Goal: Task Accomplishment & Management: Use online tool/utility

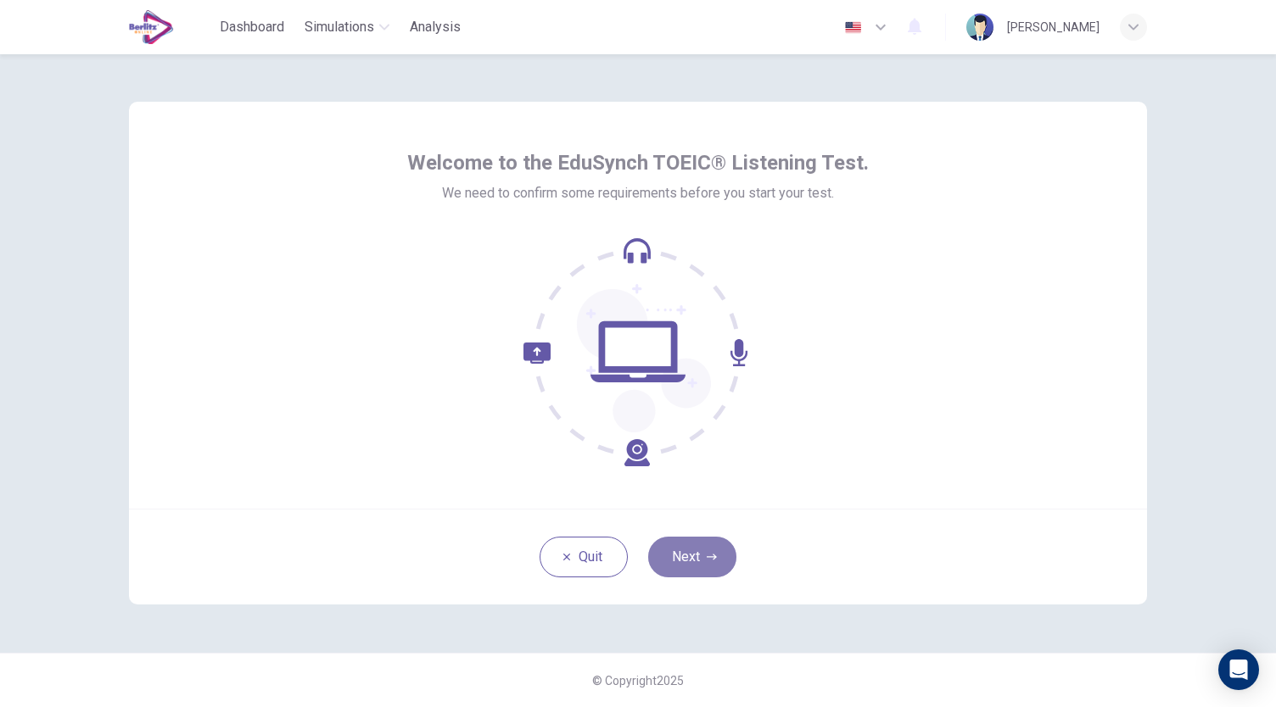
click at [712, 552] on icon "button" at bounding box center [712, 557] width 10 height 10
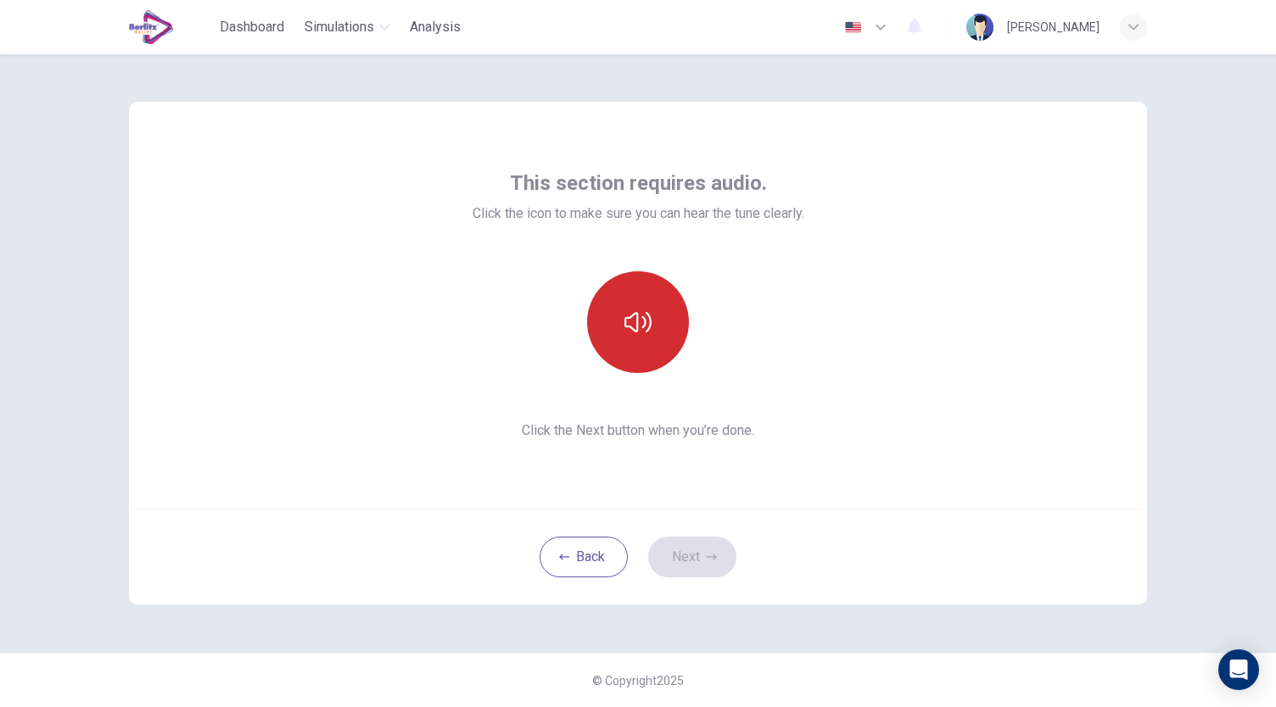
click at [649, 323] on icon "button" at bounding box center [637, 322] width 27 height 27
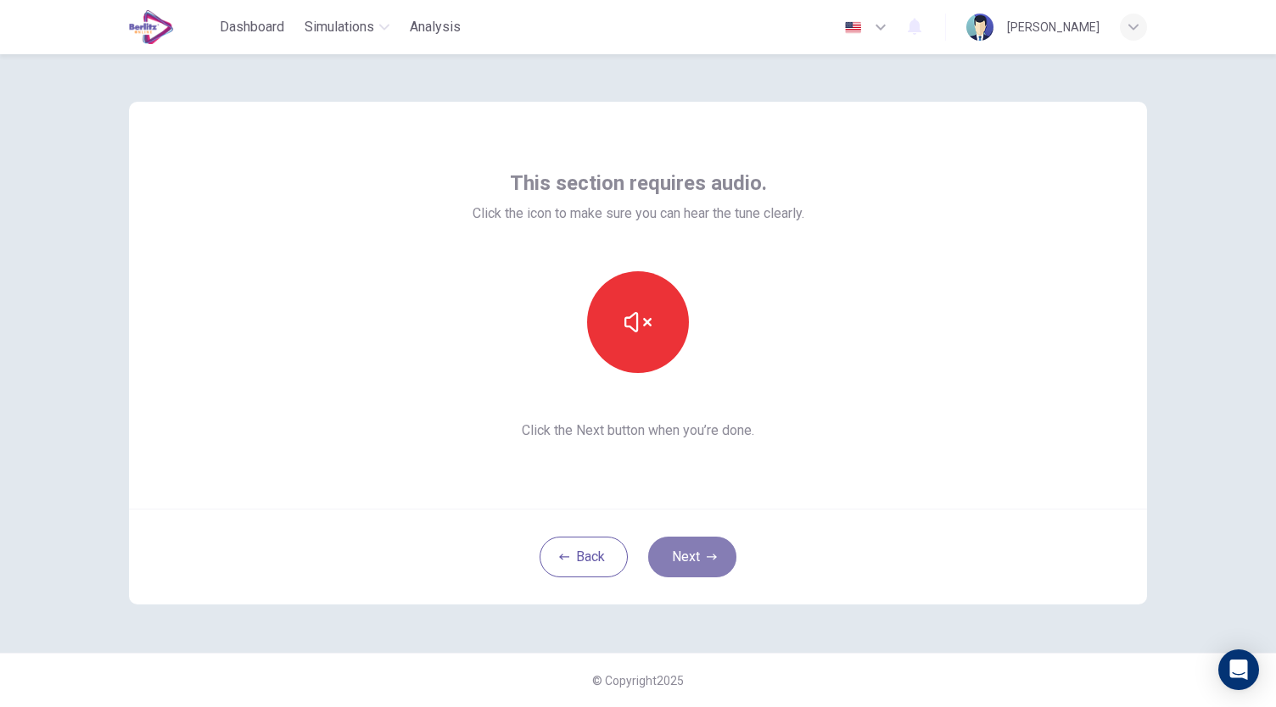
click at [707, 558] on icon "button" at bounding box center [712, 557] width 10 height 10
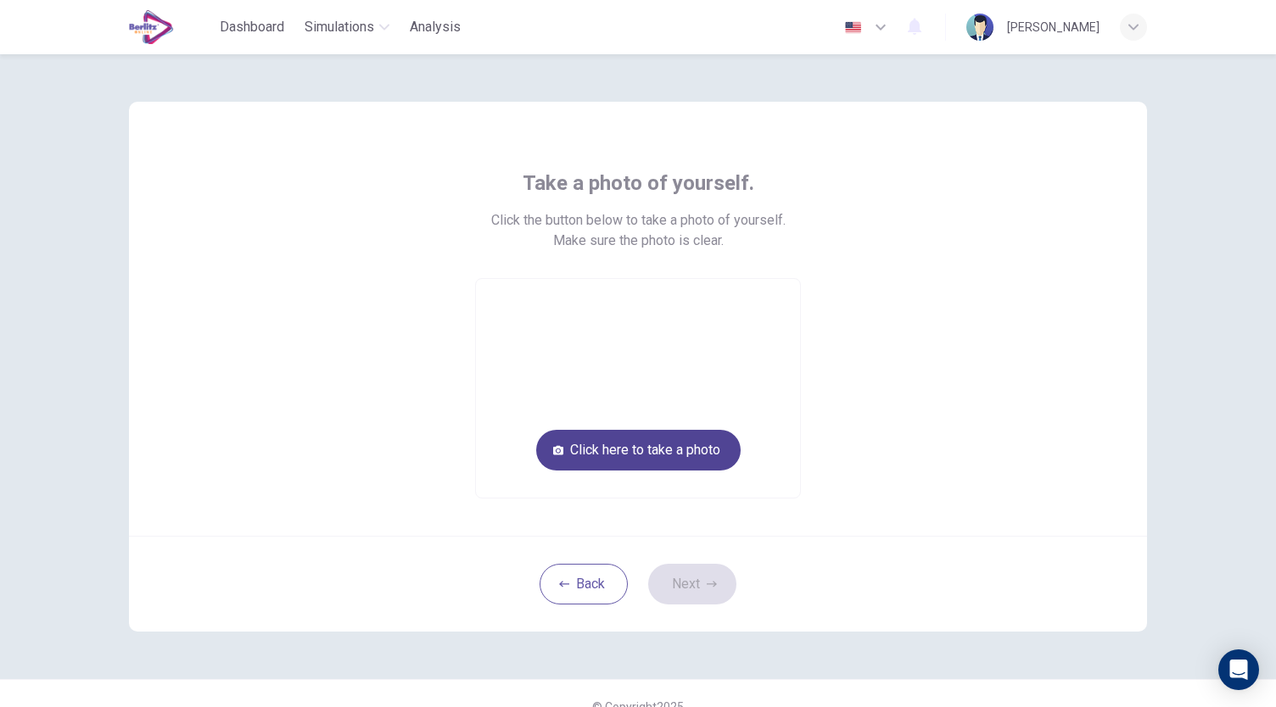
click at [662, 450] on button "Click here to take a photo" at bounding box center [638, 450] width 204 height 41
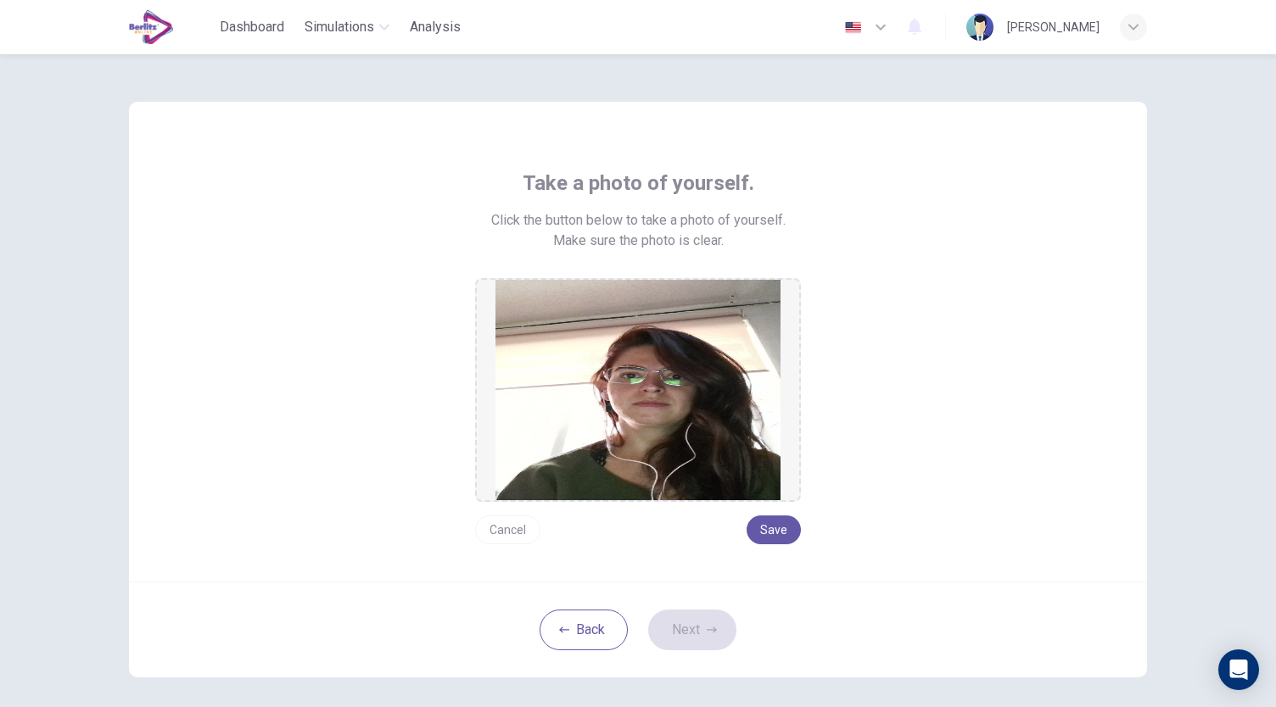
click at [495, 528] on button "Cancel" at bounding box center [507, 530] width 65 height 29
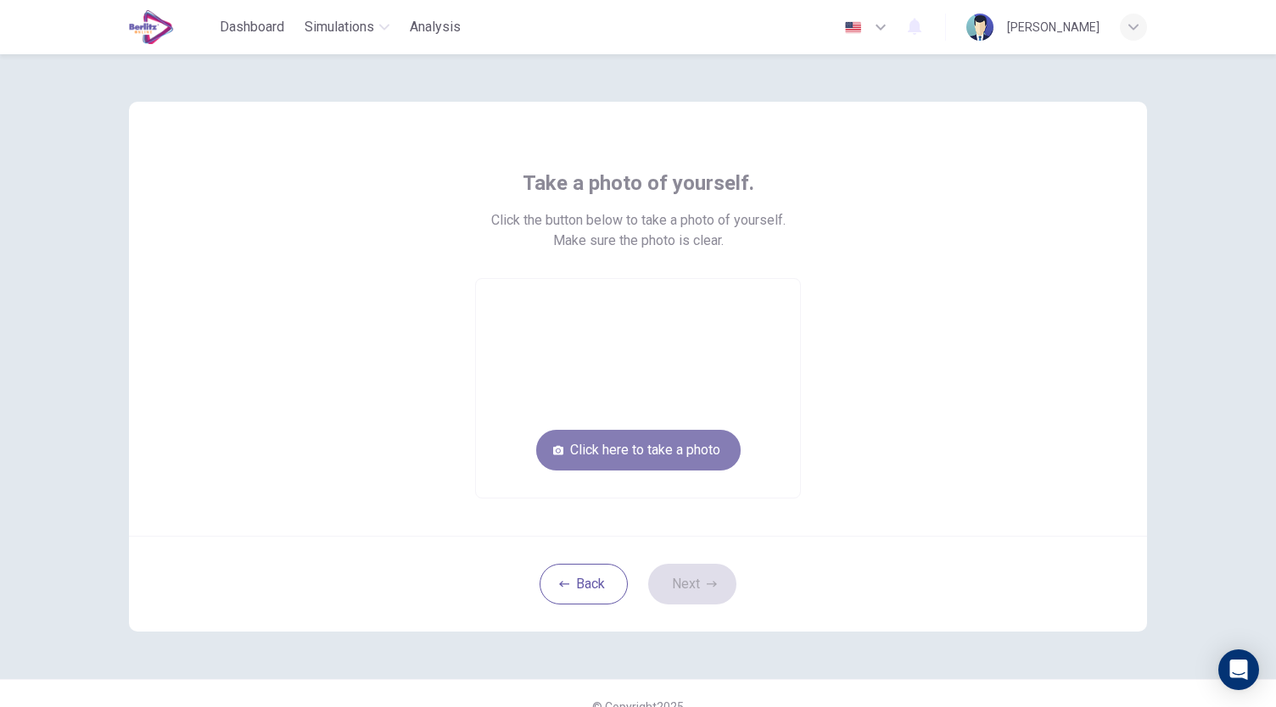
click at [679, 450] on button "Click here to take a photo" at bounding box center [638, 450] width 204 height 41
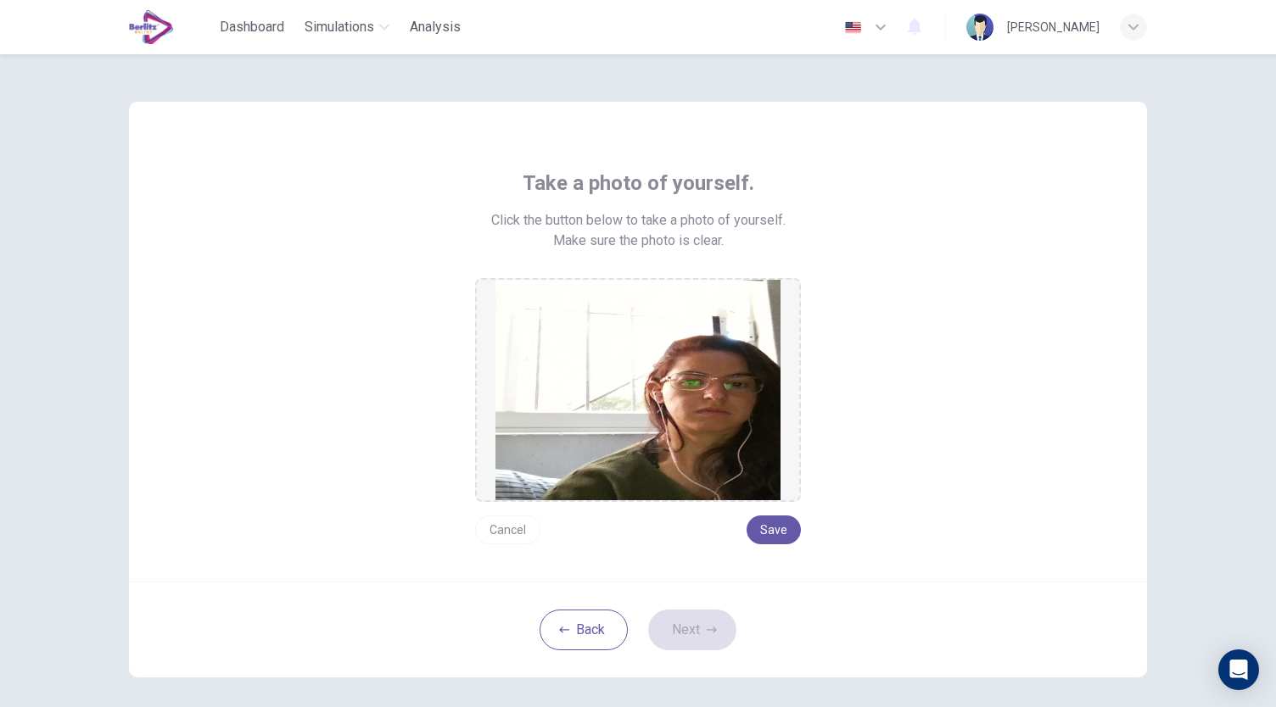
click at [501, 528] on button "Cancel" at bounding box center [507, 530] width 65 height 29
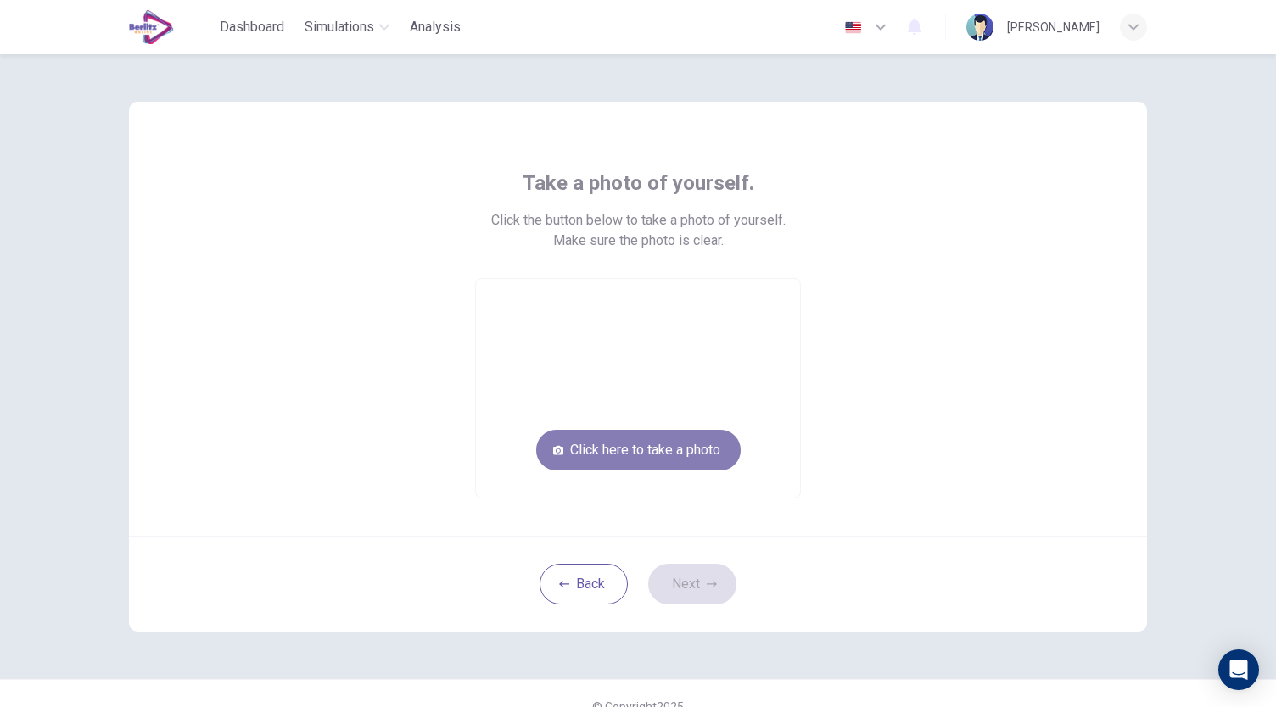
click at [636, 456] on button "Click here to take a photo" at bounding box center [638, 450] width 204 height 41
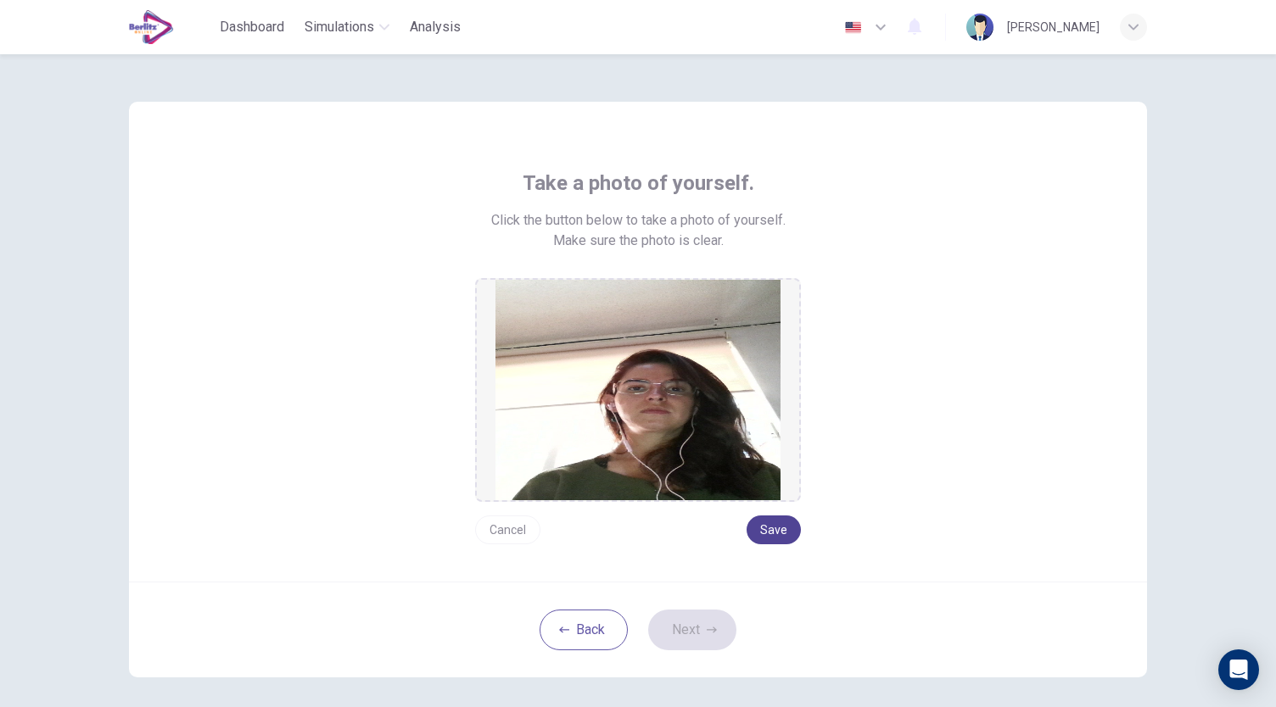
click at [782, 532] on button "Save" at bounding box center [773, 530] width 54 height 29
click at [686, 627] on button "Next" at bounding box center [692, 630] width 88 height 41
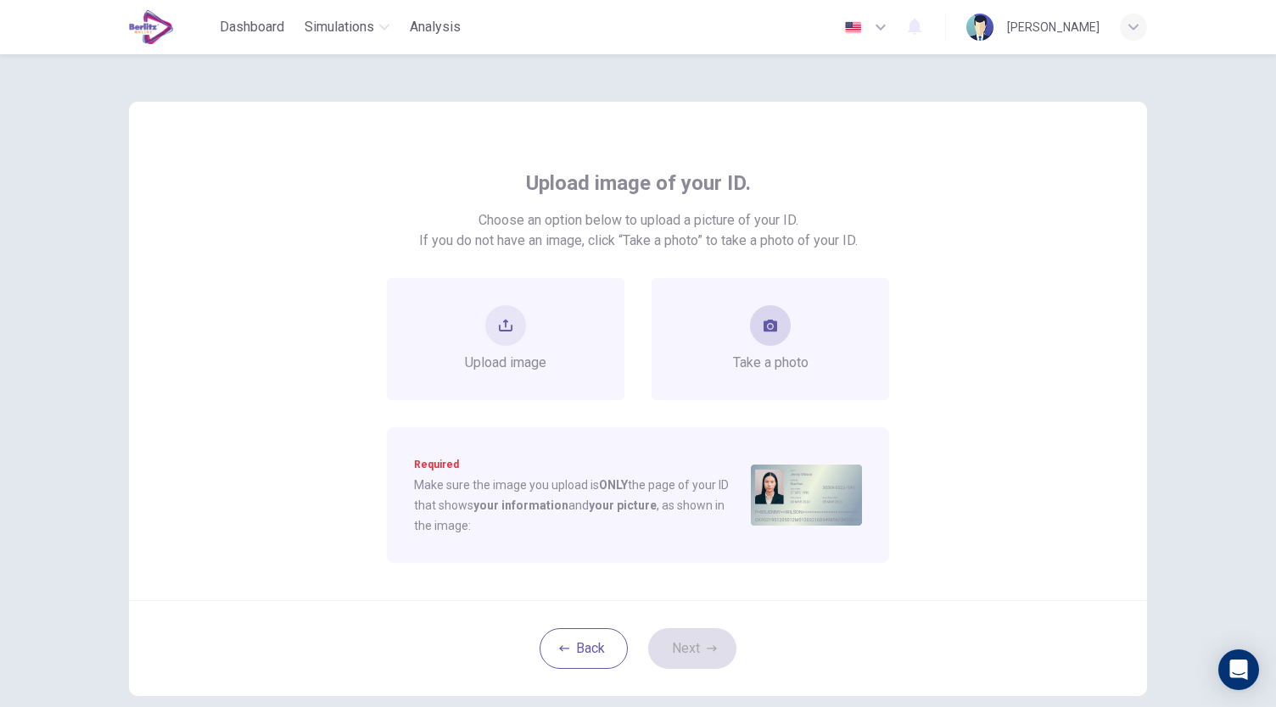
click at [780, 328] on button "take photo" at bounding box center [770, 325] width 41 height 41
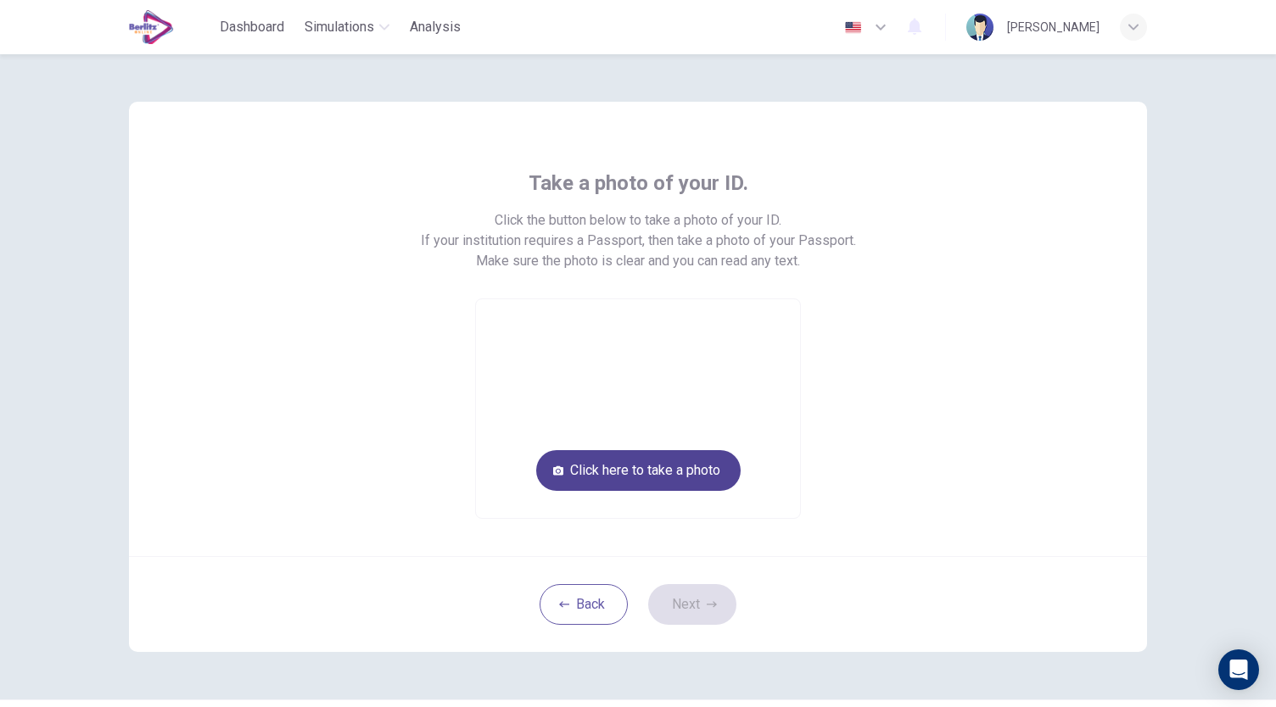
click at [694, 479] on button "Click here to take a photo" at bounding box center [638, 470] width 204 height 41
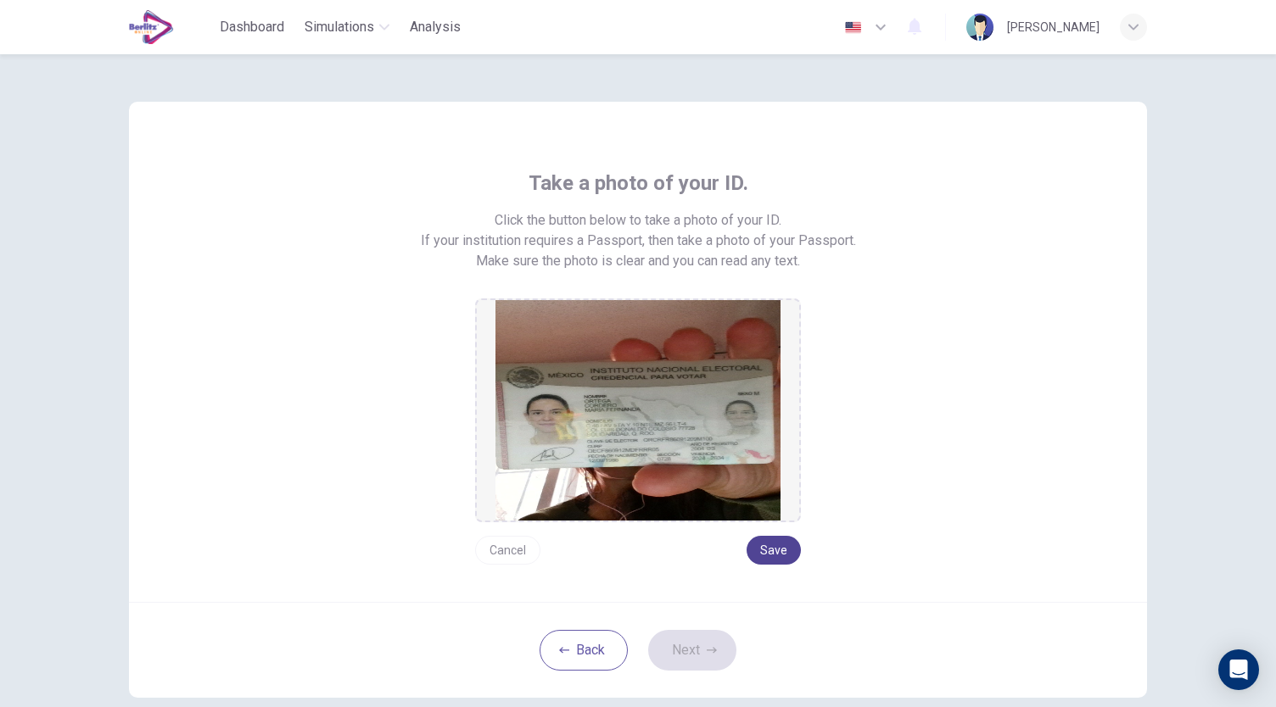
click at [762, 552] on button "Save" at bounding box center [773, 550] width 54 height 29
click at [675, 655] on button "Next" at bounding box center [692, 650] width 88 height 41
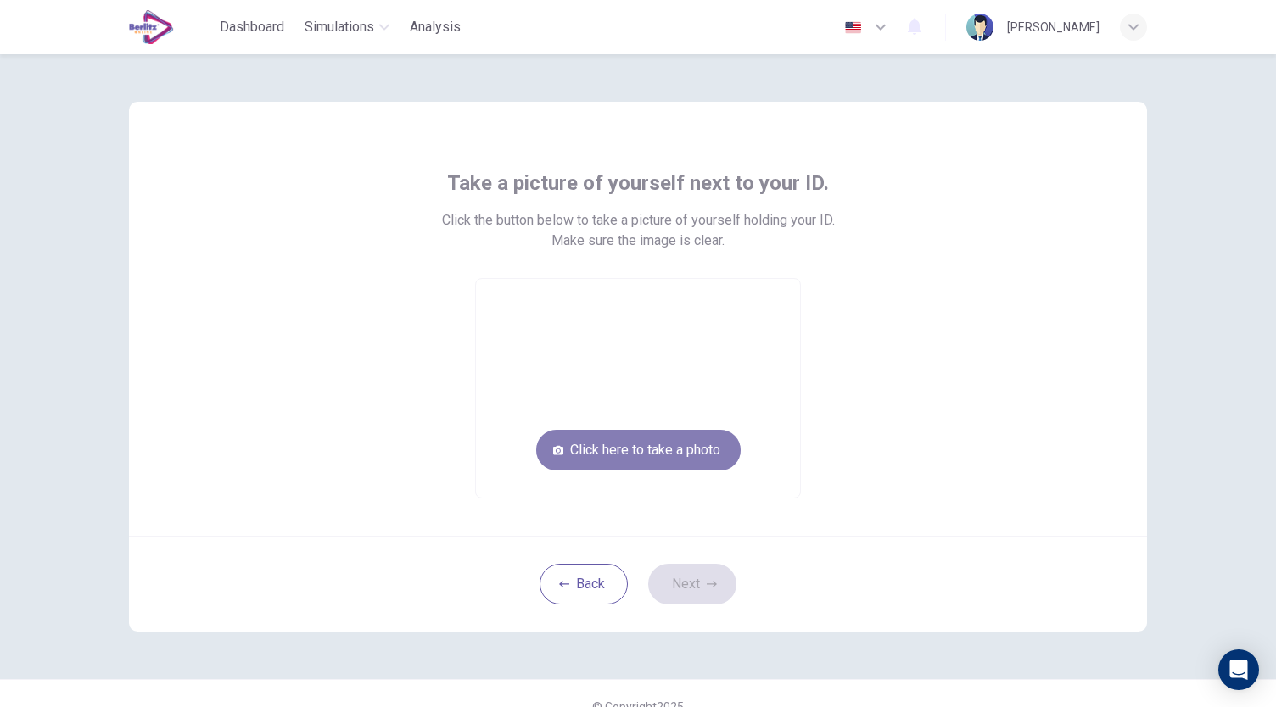
click at [685, 447] on button "Click here to take a photo" at bounding box center [638, 450] width 204 height 41
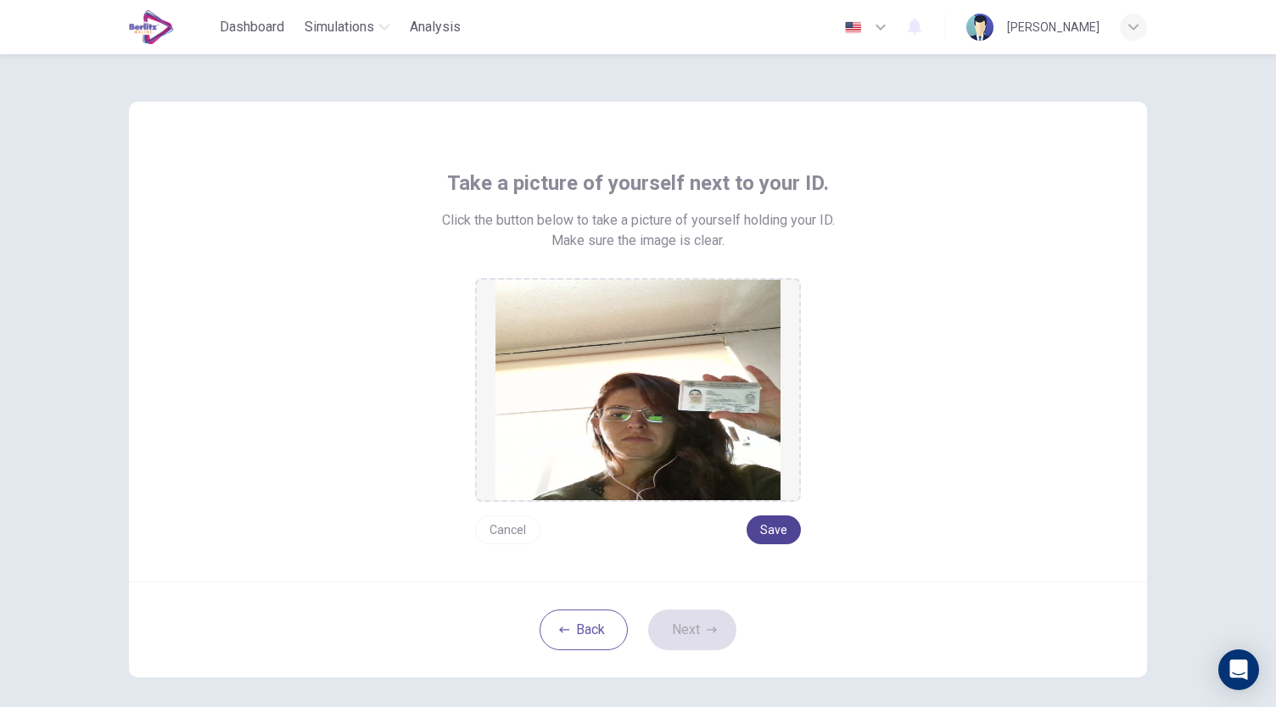
click at [775, 534] on button "Save" at bounding box center [773, 530] width 54 height 29
click at [707, 630] on icon "button" at bounding box center [712, 630] width 10 height 10
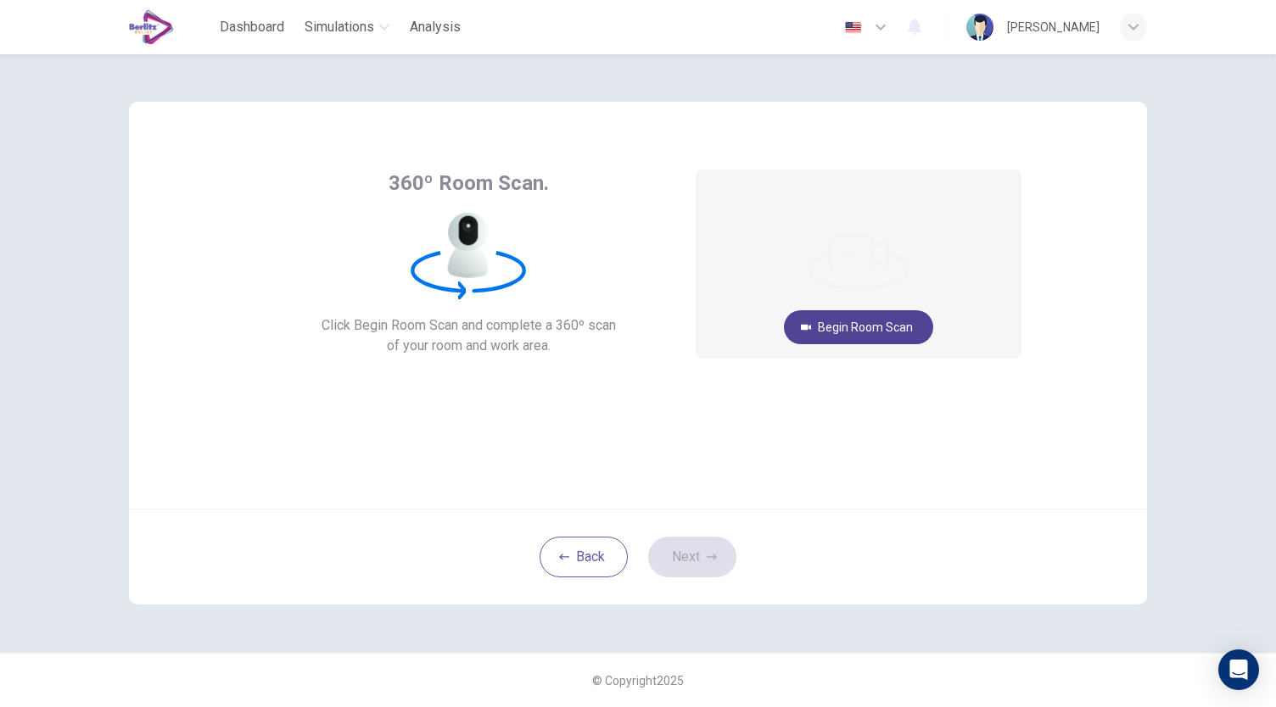
click at [880, 329] on button "Begin Room Scan" at bounding box center [858, 327] width 149 height 34
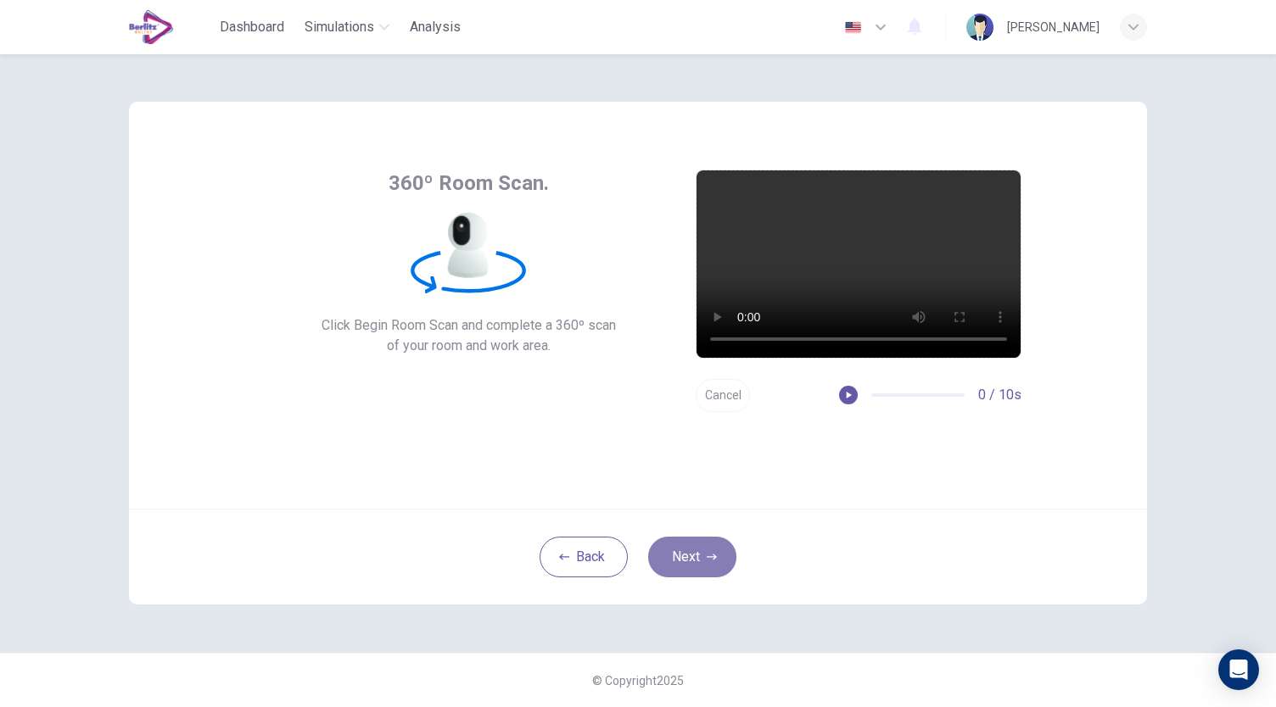
click at [698, 554] on button "Next" at bounding box center [692, 557] width 88 height 41
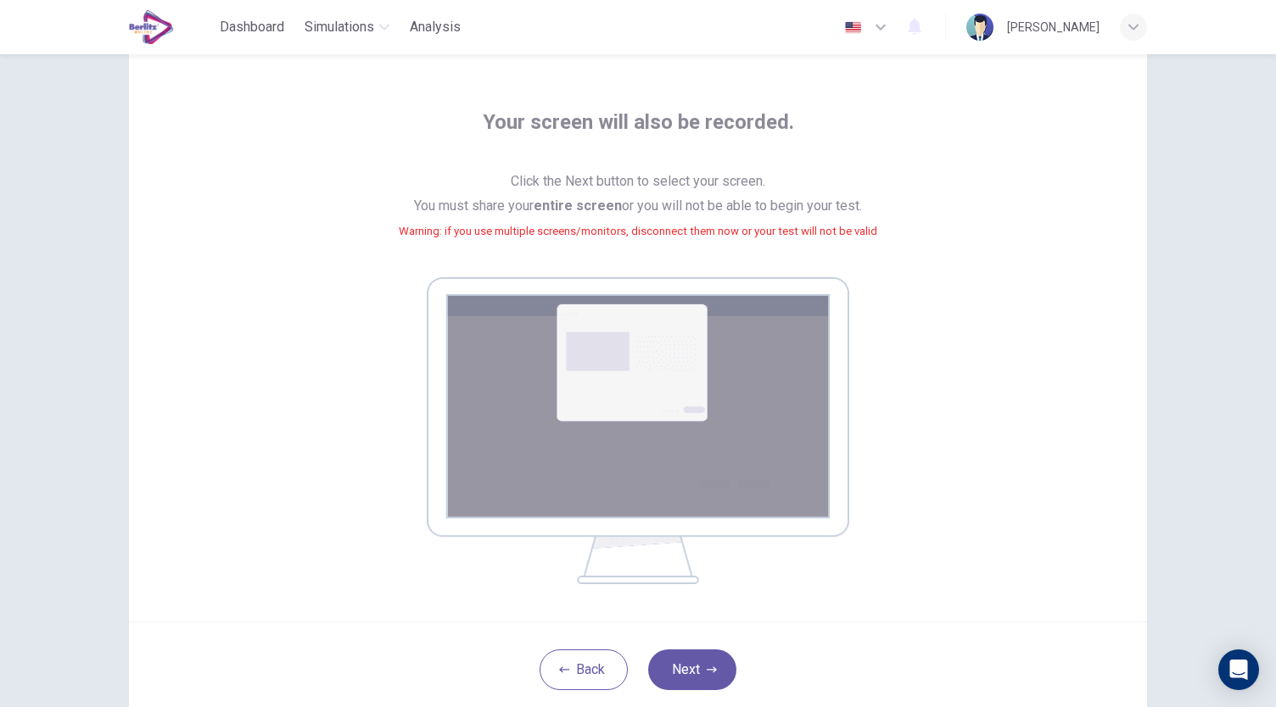
scroll to position [87, 0]
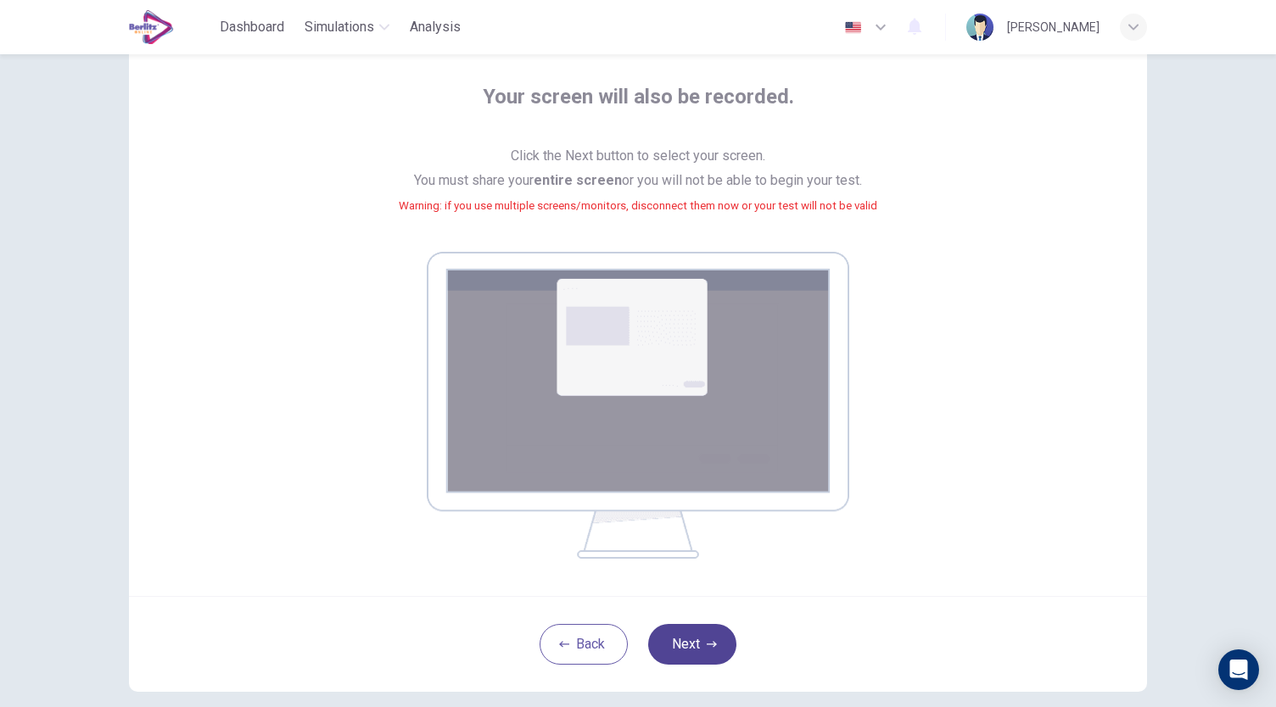
click at [719, 635] on button "Next" at bounding box center [692, 644] width 88 height 41
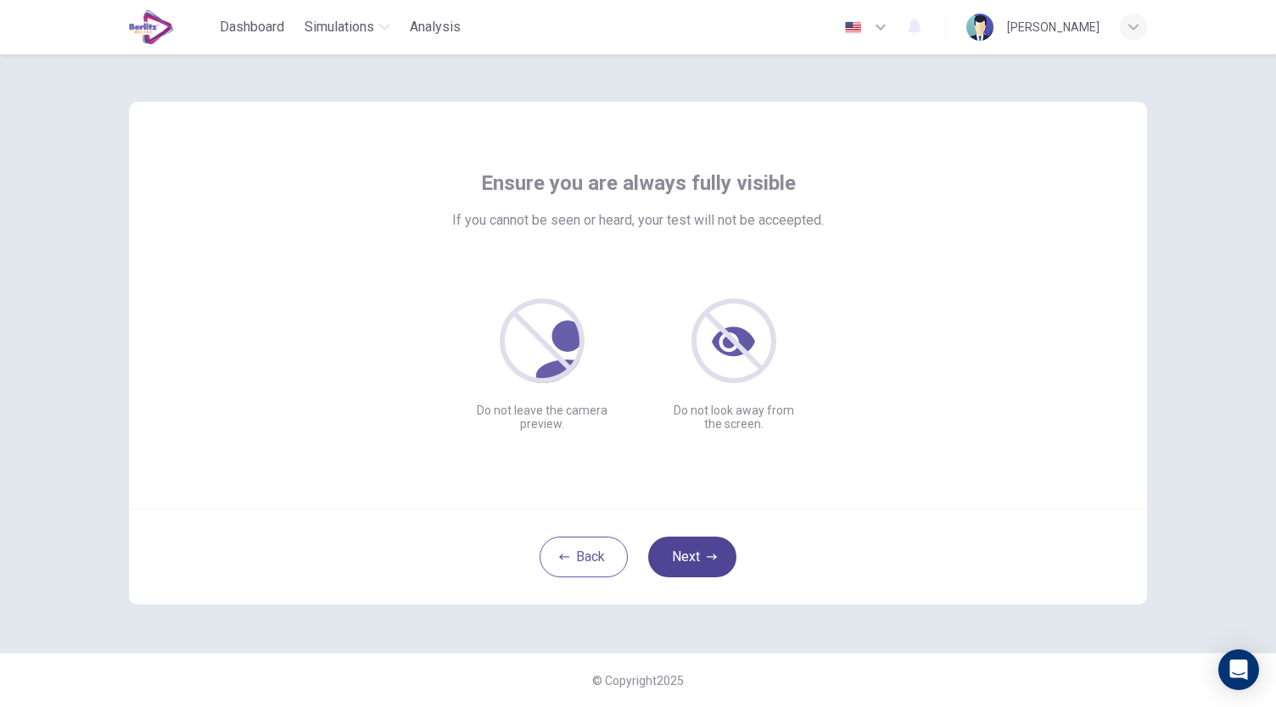
click at [693, 568] on button "Next" at bounding box center [692, 557] width 88 height 41
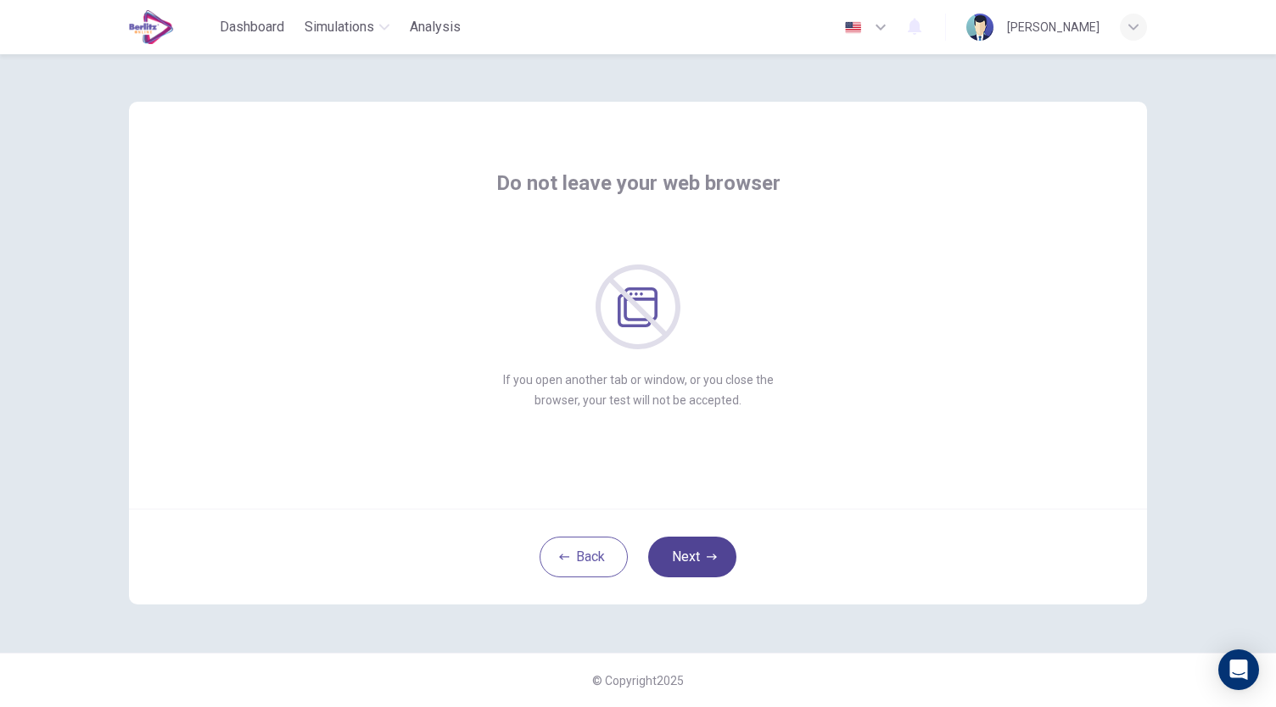
click at [693, 568] on button "Next" at bounding box center [692, 557] width 88 height 41
click at [704, 554] on button "Next" at bounding box center [692, 557] width 88 height 41
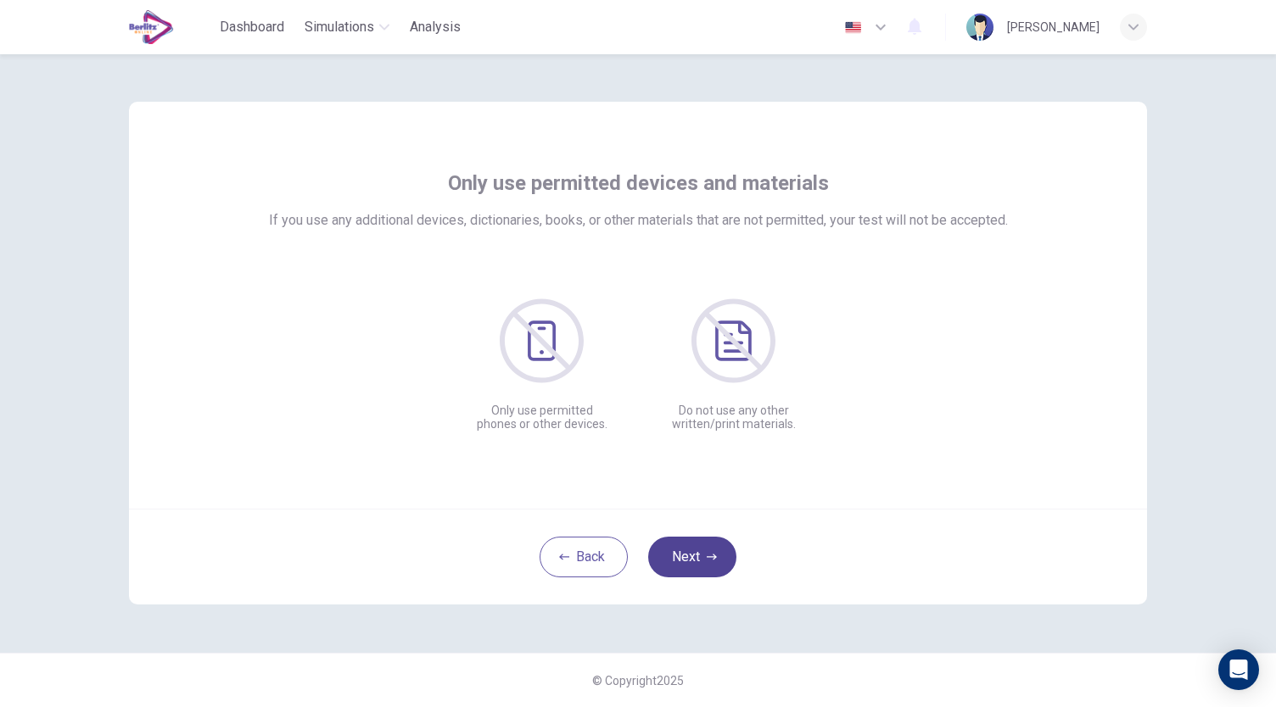
click at [704, 554] on button "Next" at bounding box center [692, 557] width 88 height 41
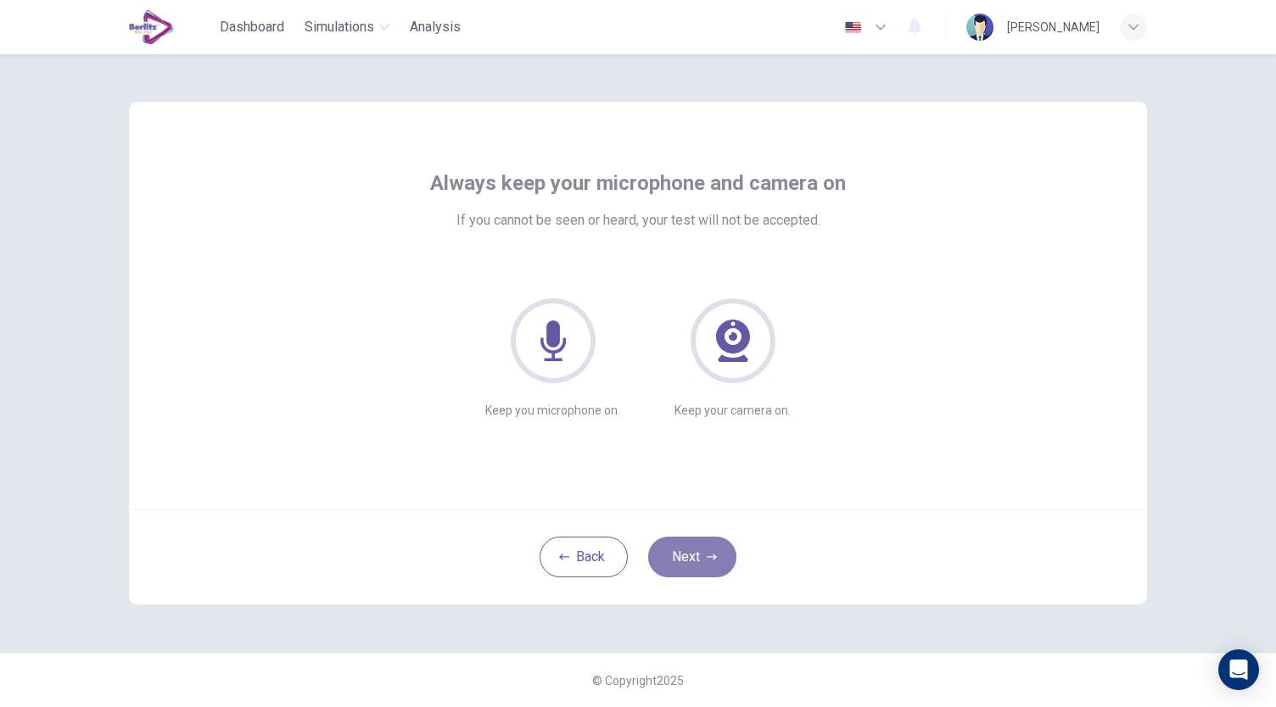
click at [704, 554] on button "Next" at bounding box center [692, 557] width 88 height 41
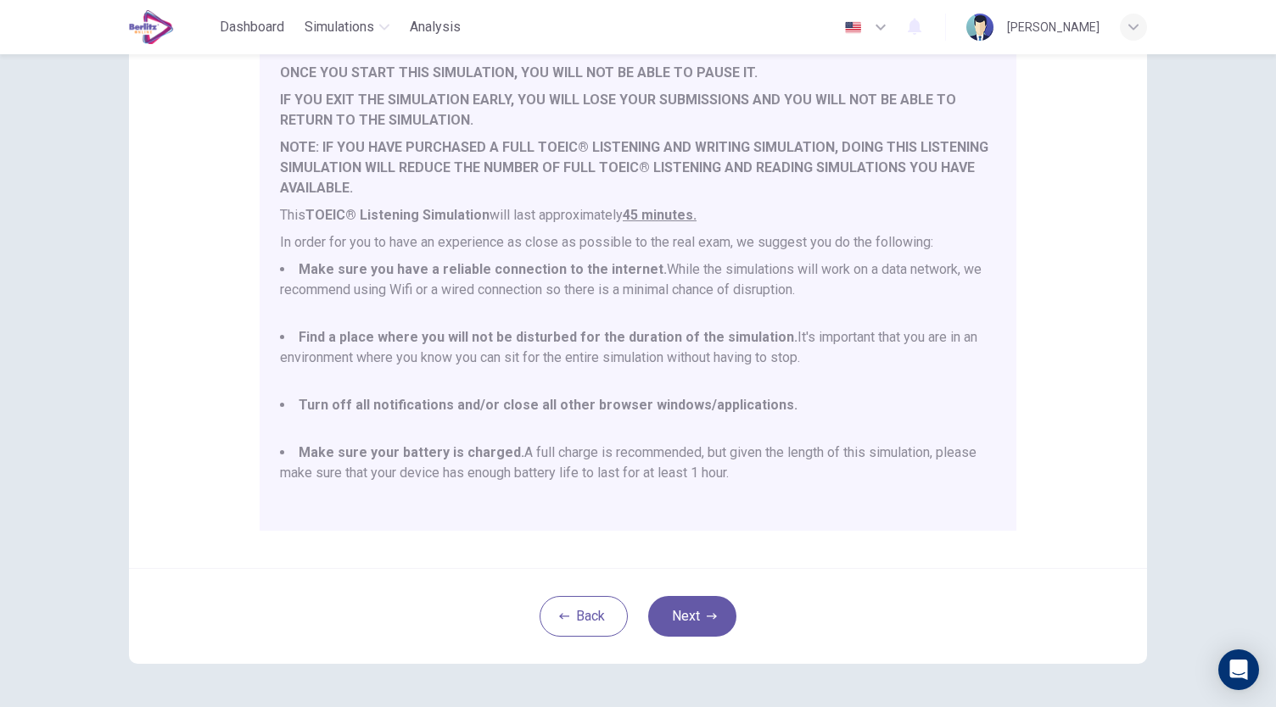
scroll to position [236, 0]
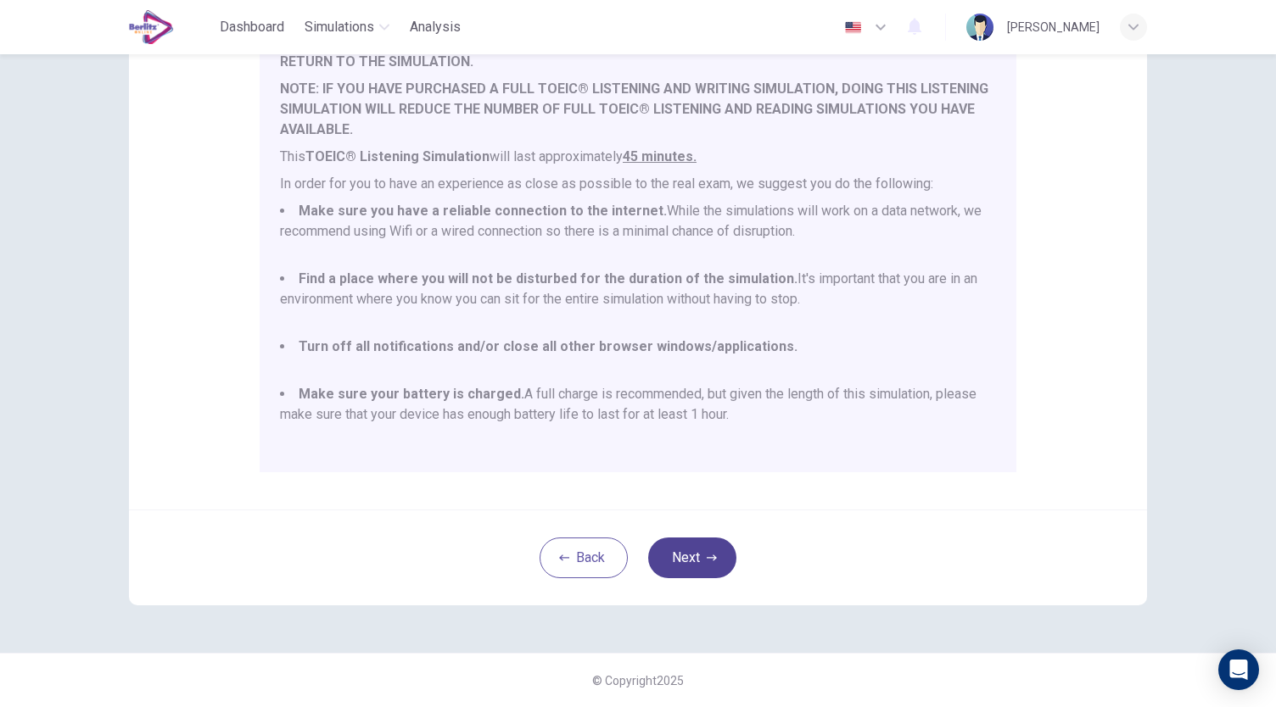
click at [706, 549] on button "Next" at bounding box center [692, 558] width 88 height 41
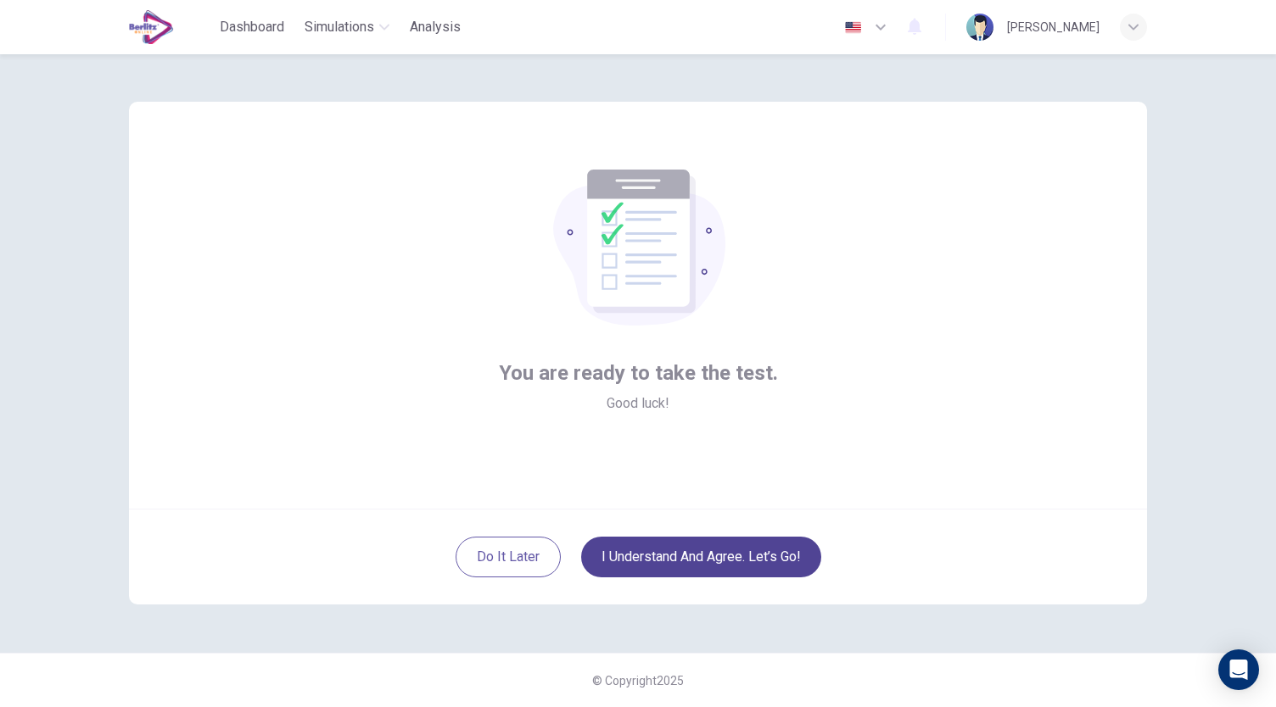
click at [706, 549] on button "I understand and agree. Let’s go!" at bounding box center [701, 557] width 240 height 41
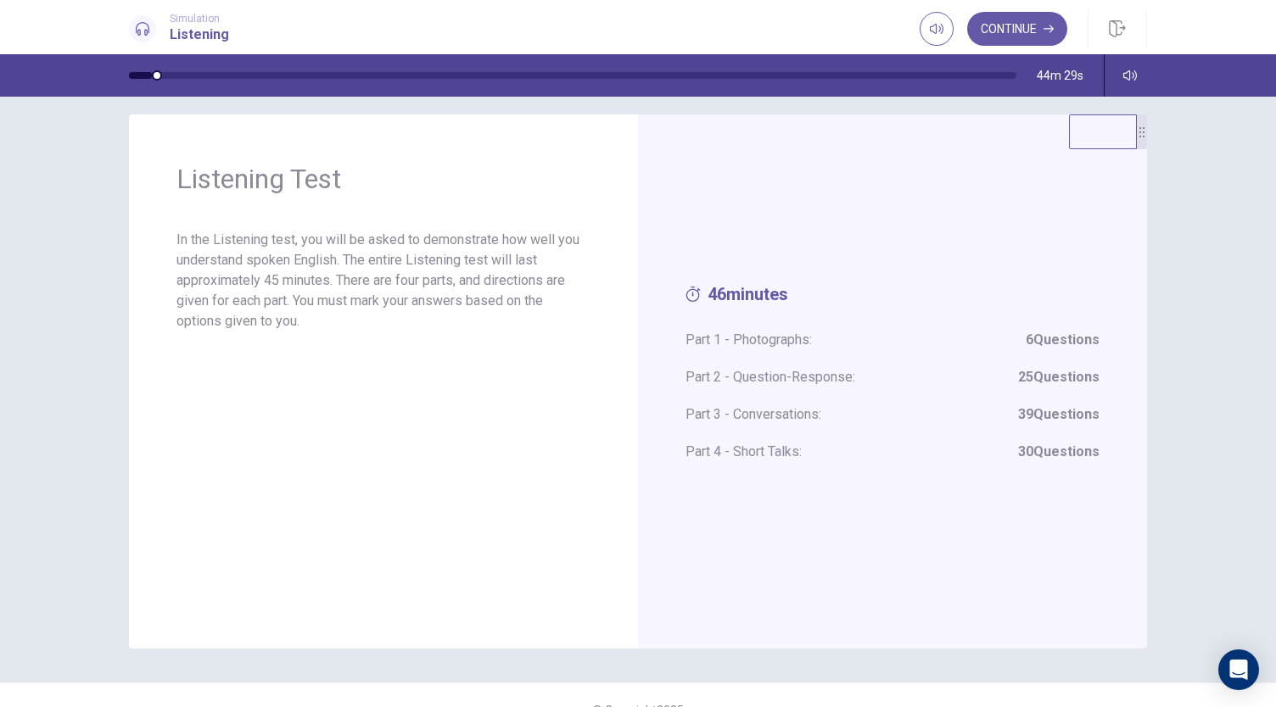
scroll to position [15, 0]
click at [1016, 21] on button "Continue" at bounding box center [1017, 29] width 100 height 34
